Goal: Information Seeking & Learning: Learn about a topic

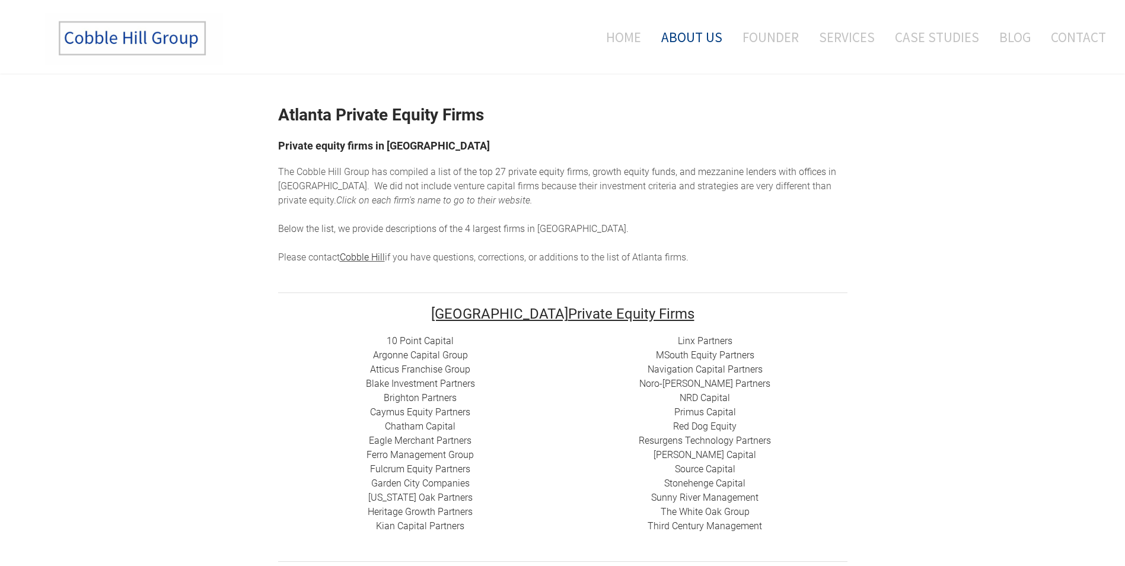
click at [685, 36] on link "About Us" at bounding box center [692, 36] width 79 height 49
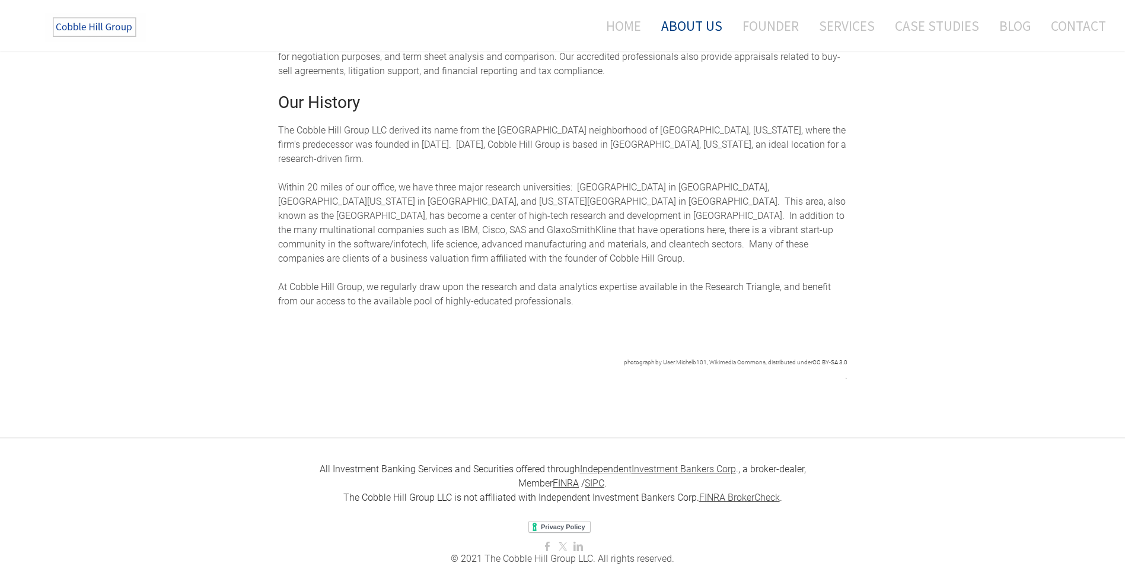
scroll to position [481, 0]
drag, startPoint x: 849, startPoint y: 397, endPoint x: 603, endPoint y: 403, distance: 245.7
click at [603, 403] on div "About Us The Cobble Hill Group provides M&A transaction, growth equity & debt, …" at bounding box center [562, 125] width 1125 height 621
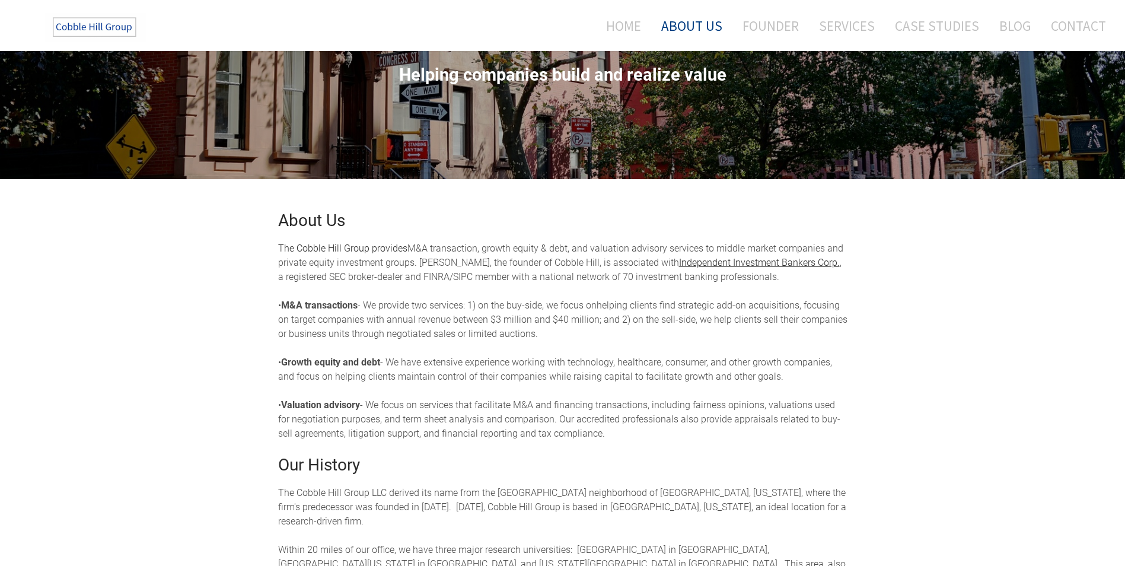
scroll to position [0, 0]
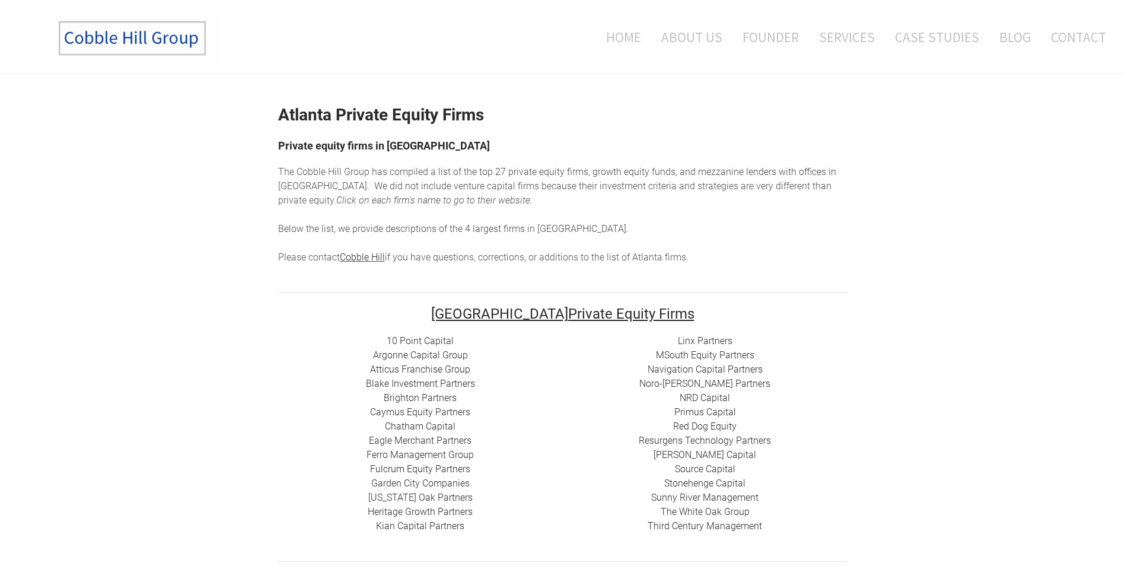
click at [666, 355] on link "MSouth Equity Partners" at bounding box center [705, 354] width 98 height 11
